Goal: Communication & Community: Answer question/provide support

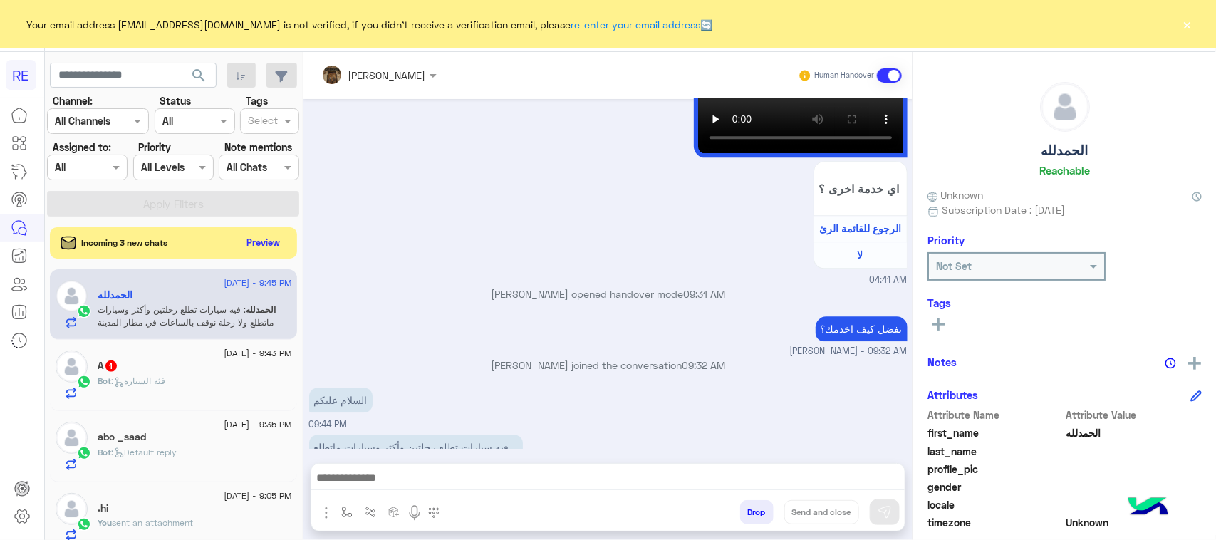
scroll to position [226, 0]
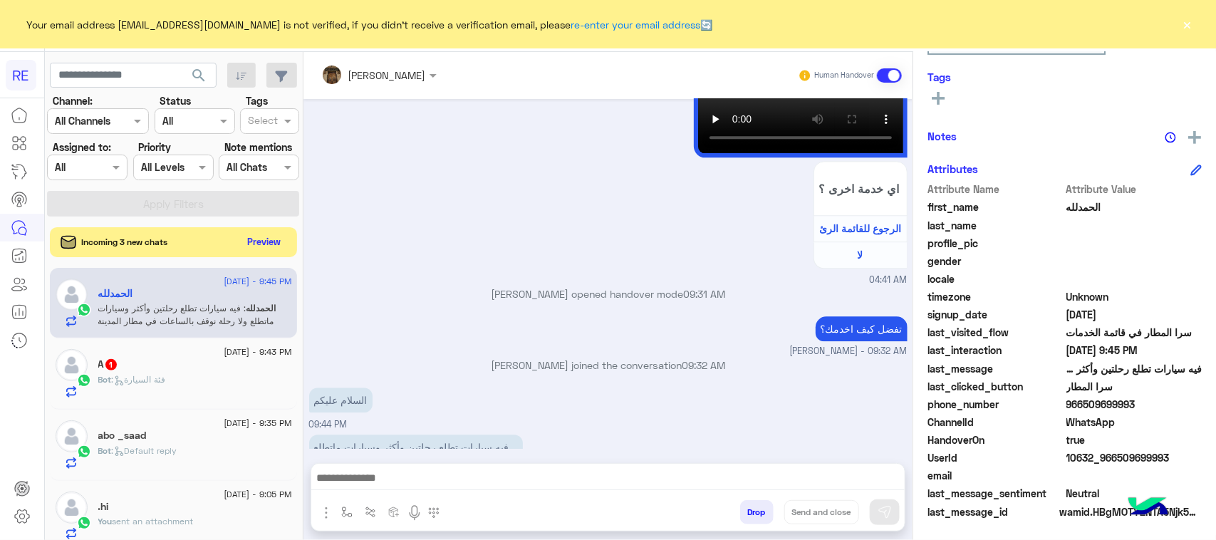
click at [261, 242] on button "Preview" at bounding box center [264, 241] width 44 height 19
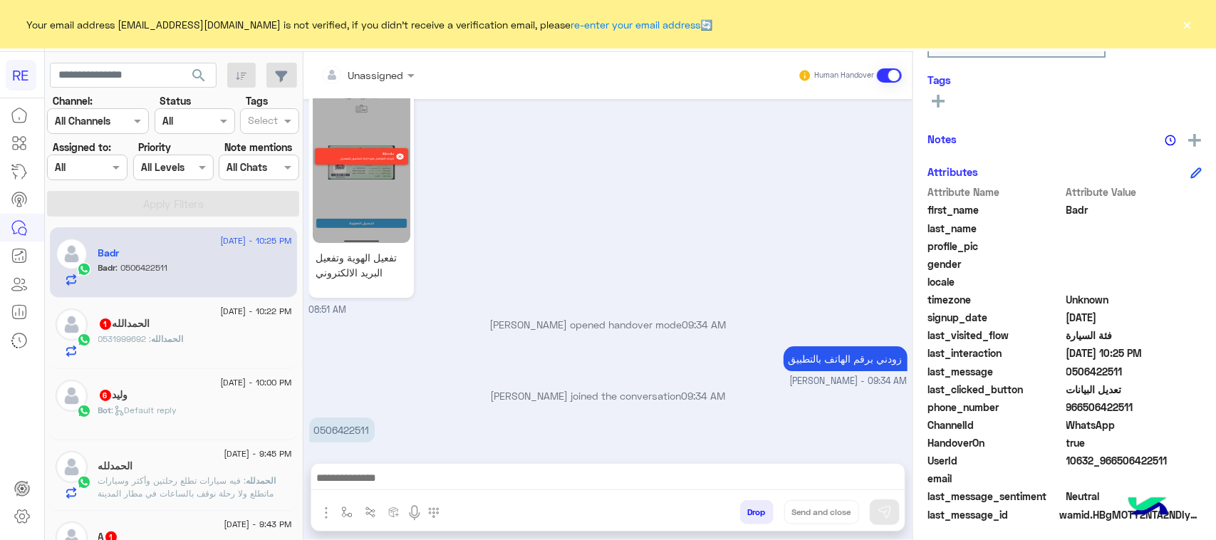
scroll to position [226, 0]
click at [170, 350] on div "الحمدالله : 0531999692" at bounding box center [195, 345] width 194 height 25
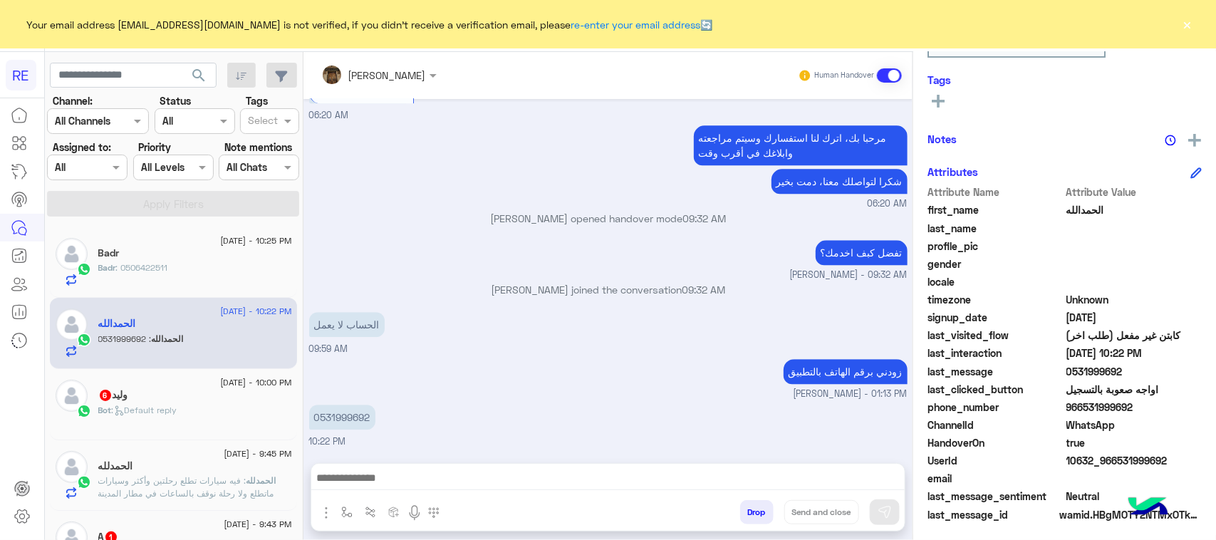
scroll to position [226, 0]
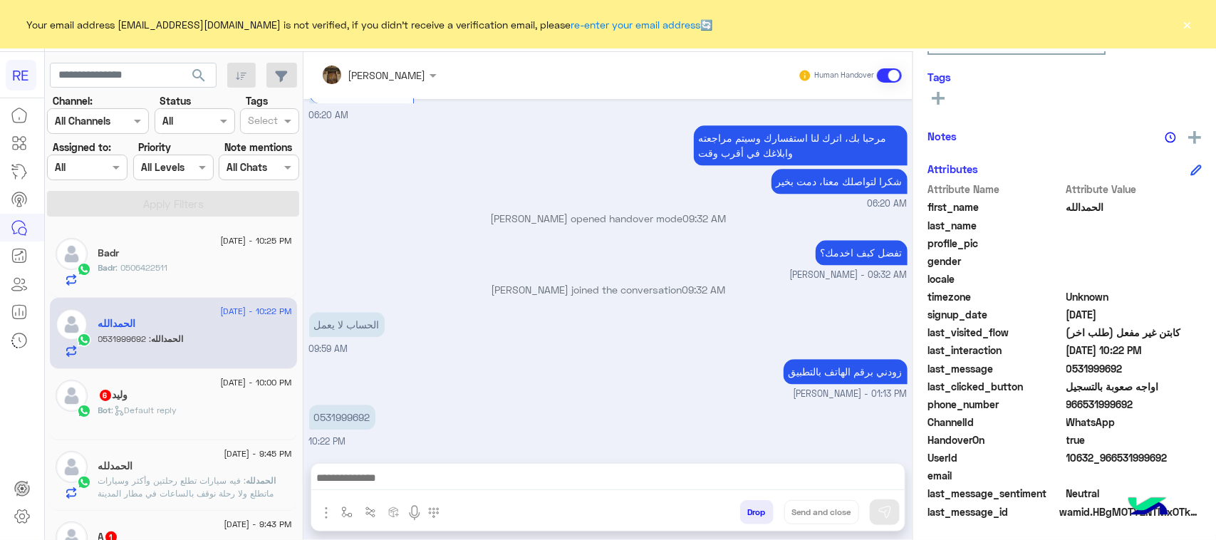
click at [204, 410] on div "Bot : Default reply" at bounding box center [195, 416] width 194 height 25
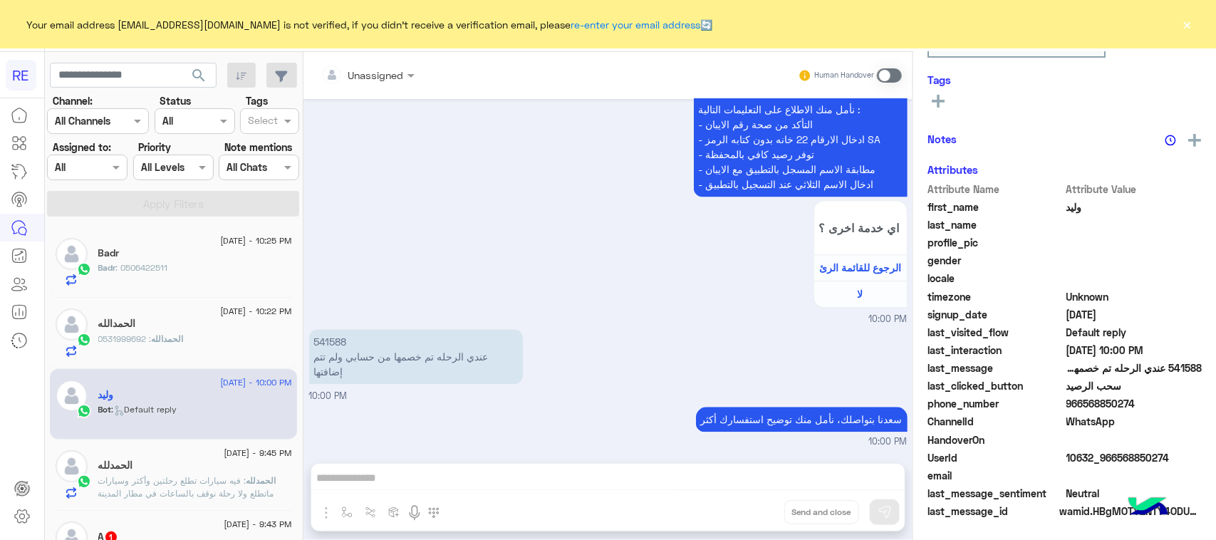
scroll to position [226, 0]
click at [436, 368] on p "541588 عندي الرحله تم خصمها من حسابي ولم تتم إضافتها" at bounding box center [416, 356] width 214 height 55
click at [431, 366] on p "541588 عندي الرحله تم خصمها من حسابي ولم تتم إضافتها" at bounding box center [416, 356] width 214 height 55
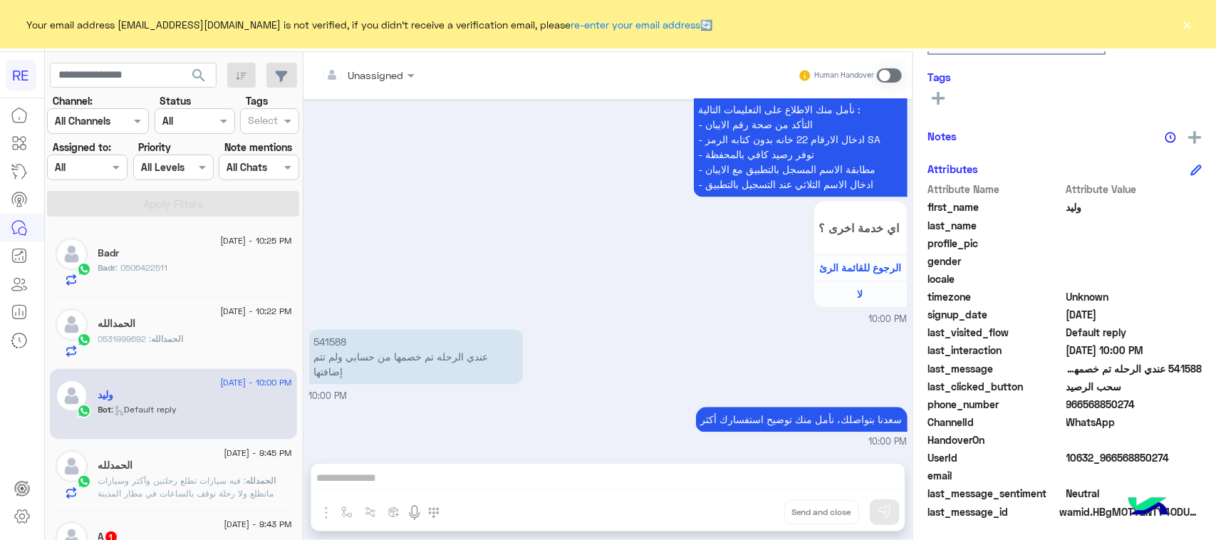
click at [431, 366] on p "541588 عندي الرحله تم خصمها من حسابي ولم تتم إضافتها" at bounding box center [416, 356] width 214 height 55
click at [329, 330] on p "541588 عندي الرحله تم خصمها من حسابي ولم تتم إضافتها" at bounding box center [416, 356] width 214 height 55
click at [329, 335] on p "541588 عندي الرحله تم خصمها من حسابي ولم تتم إضافتها" at bounding box center [416, 356] width 214 height 55
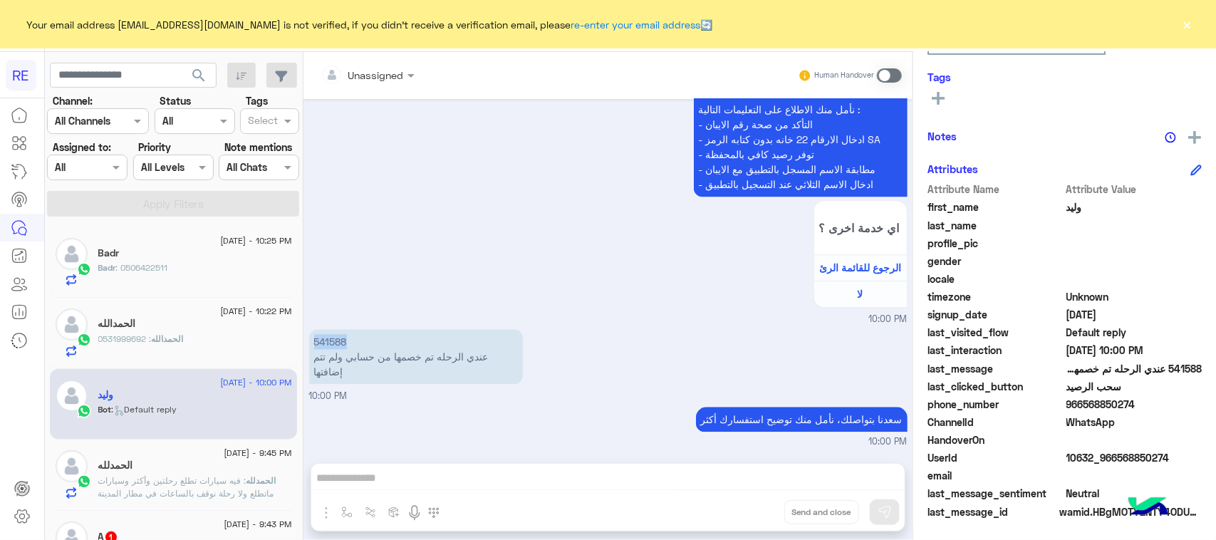
copy p "541588"
drag, startPoint x: 471, startPoint y: 492, endPoint x: 528, endPoint y: 425, distance: 88.5
click at [474, 490] on div "Unassigned Human Handover [DATE] [PERSON_NAME] joined the conversation 03:55 PM…" at bounding box center [608, 299] width 609 height 494
click at [894, 72] on span at bounding box center [889, 75] width 25 height 14
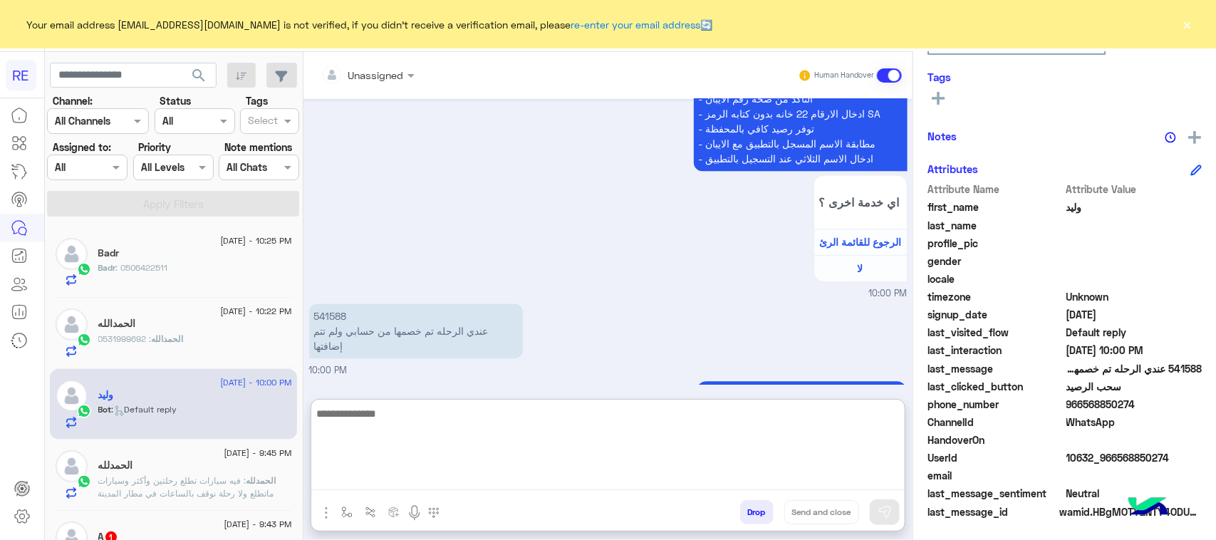
click at [544, 471] on textarea at bounding box center [608, 448] width 594 height 86
type textarea "**********"
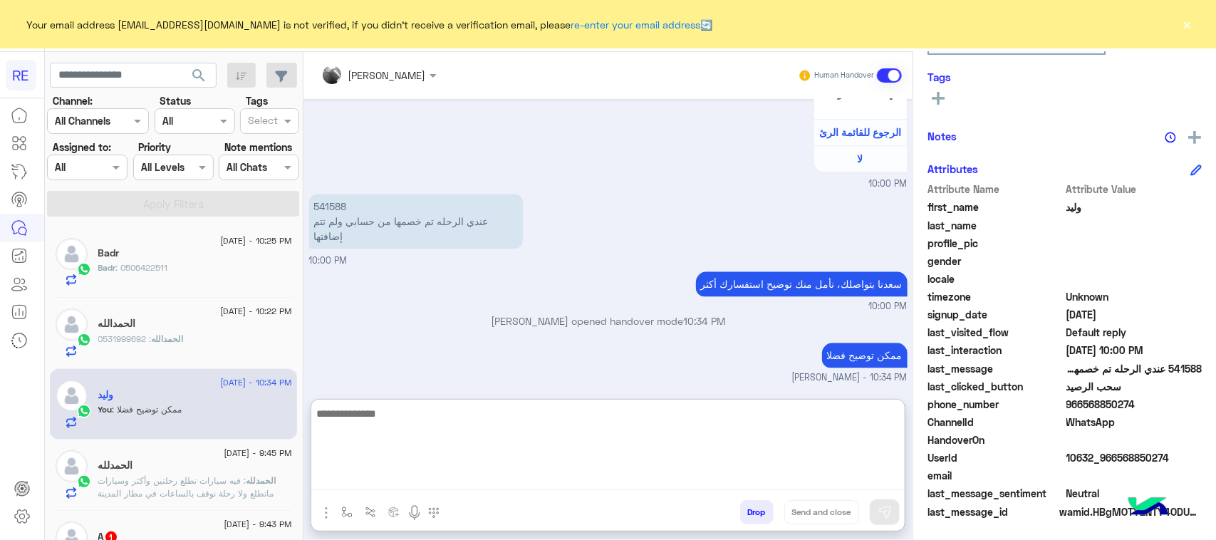
scroll to position [1614, 0]
